Goal: Task Accomplishment & Management: Use online tool/utility

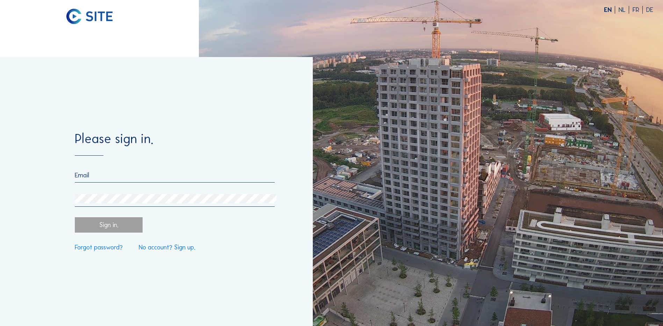
click at [106, 177] on input "email" at bounding box center [175, 175] width 200 height 8
click at [99, 177] on input "email" at bounding box center [175, 175] width 200 height 8
paste input "[EMAIL_ADDRESS][DOMAIN_NAME]"
type input "[EMAIL_ADDRESS][DOMAIN_NAME]"
click at [121, 226] on div "Sign in." at bounding box center [108, 224] width 67 height 15
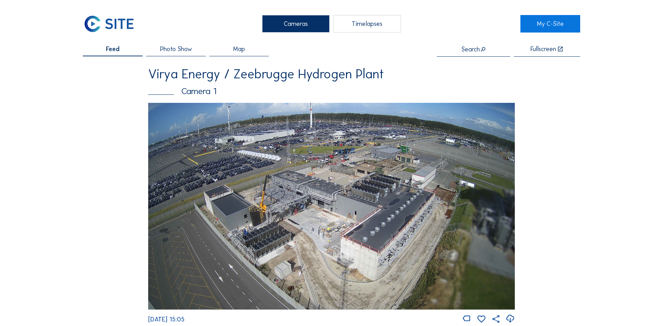
click at [340, 214] on img at bounding box center [331, 206] width 366 height 206
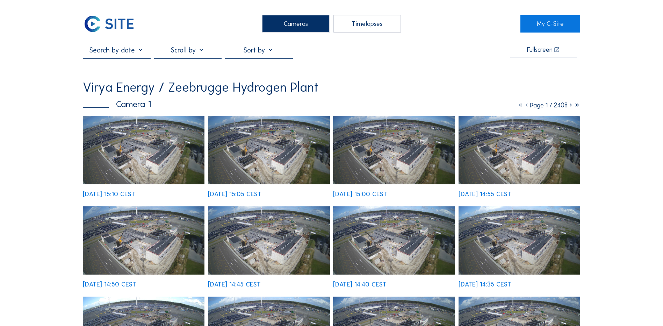
click at [172, 150] on img at bounding box center [144, 150] width 122 height 68
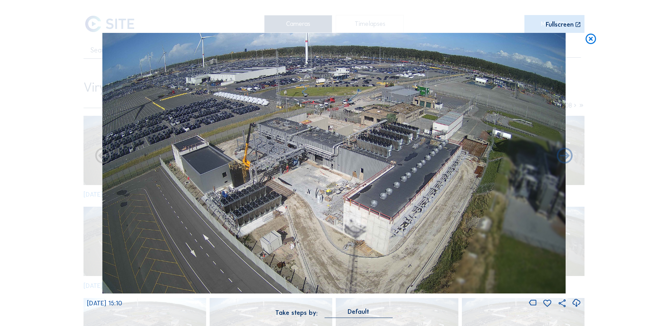
click at [351, 179] on img at bounding box center [333, 163] width 463 height 261
